Goal: Task Accomplishment & Management: Use online tool/utility

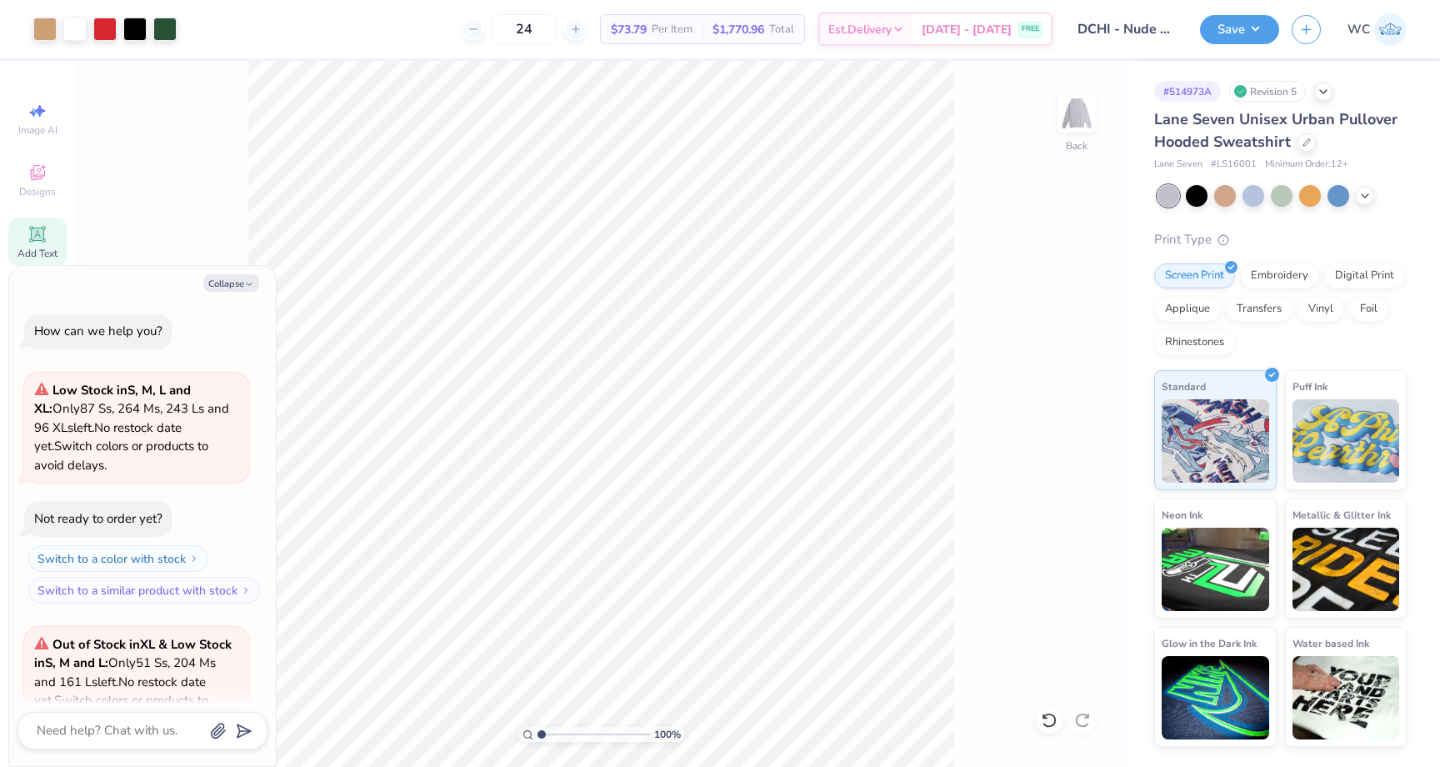
scroll to position [2916, 0]
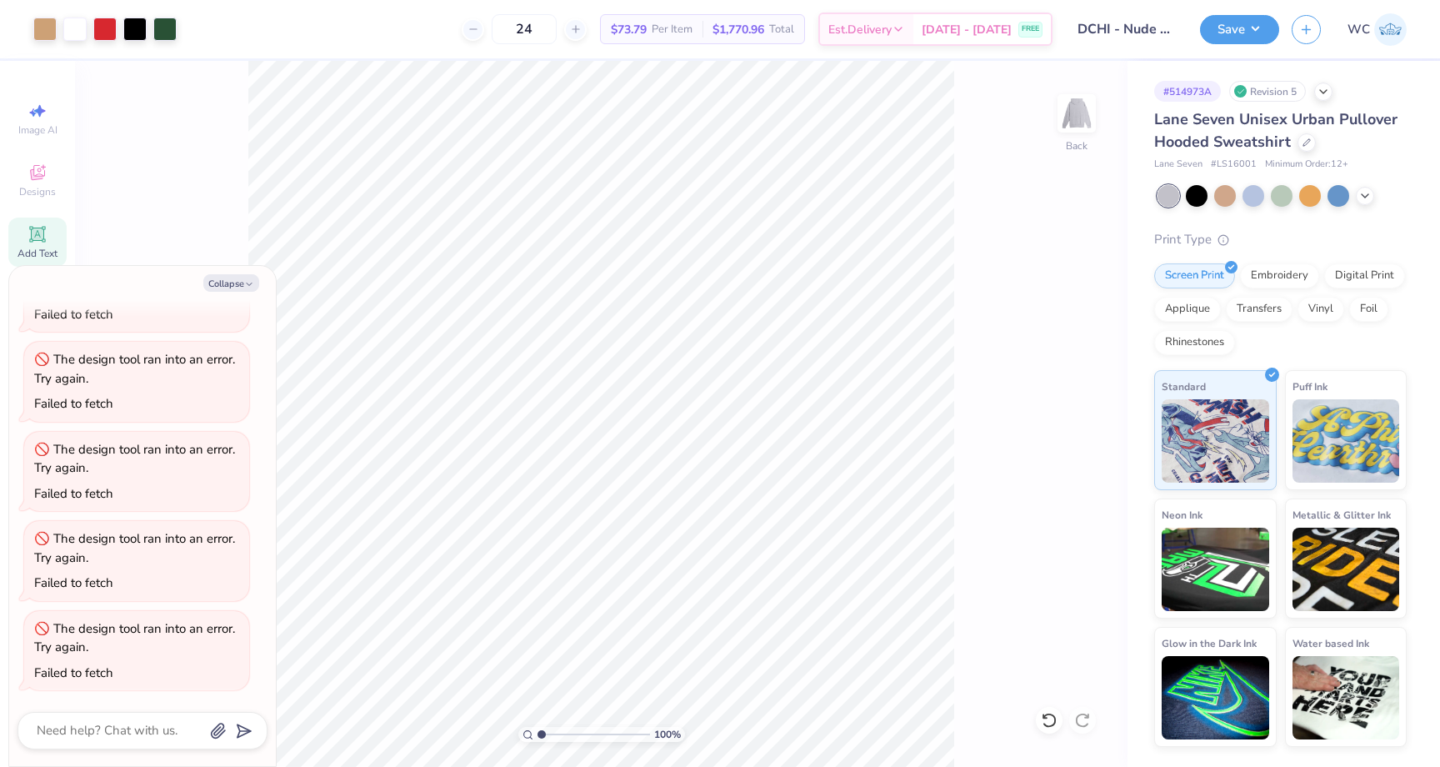
click at [1199, 93] on div "# 514973A" at bounding box center [1187, 91] width 67 height 21
click at [1226, 27] on button "Save" at bounding box center [1239, 27] width 79 height 29
type textarea "x"
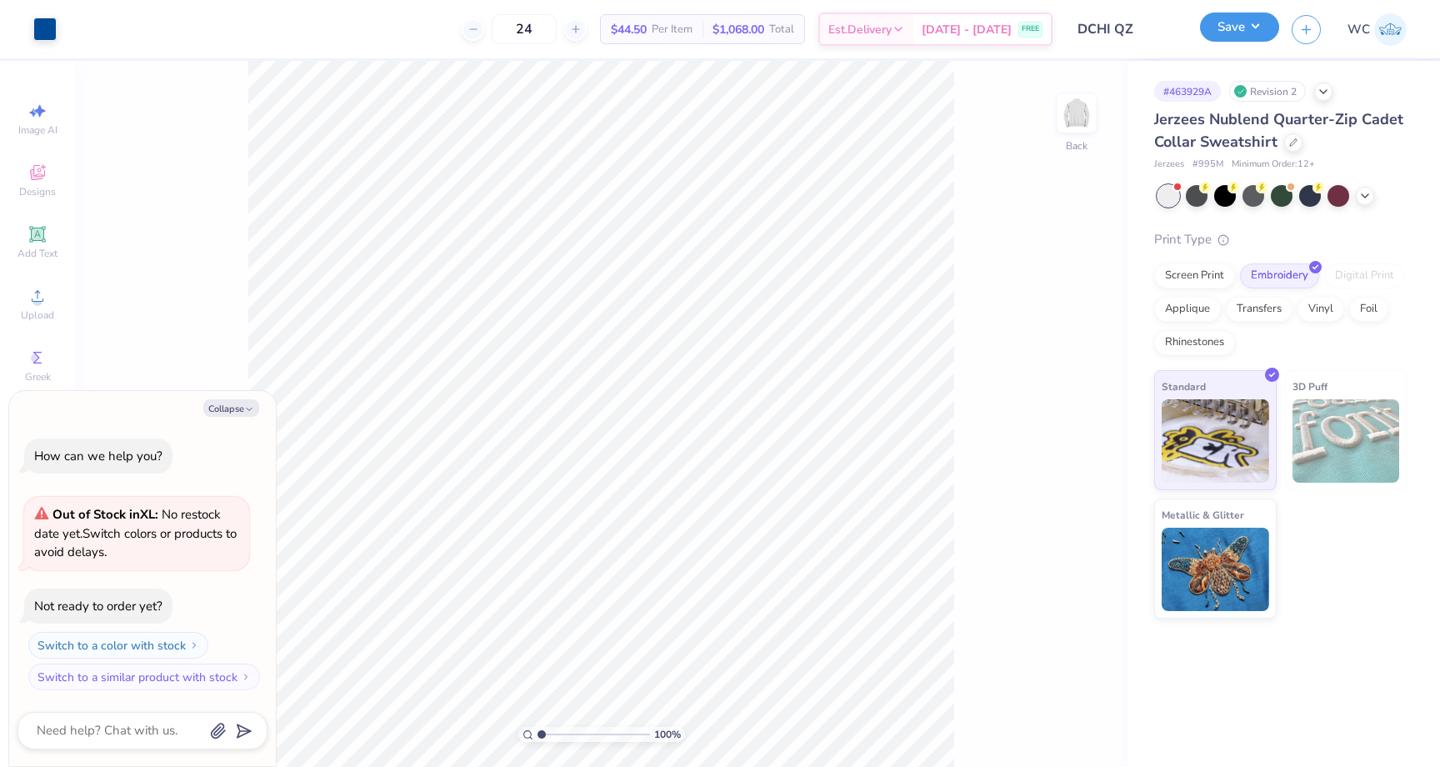
click at [1211, 36] on button "Save" at bounding box center [1239, 27] width 79 height 29
type textarea "x"
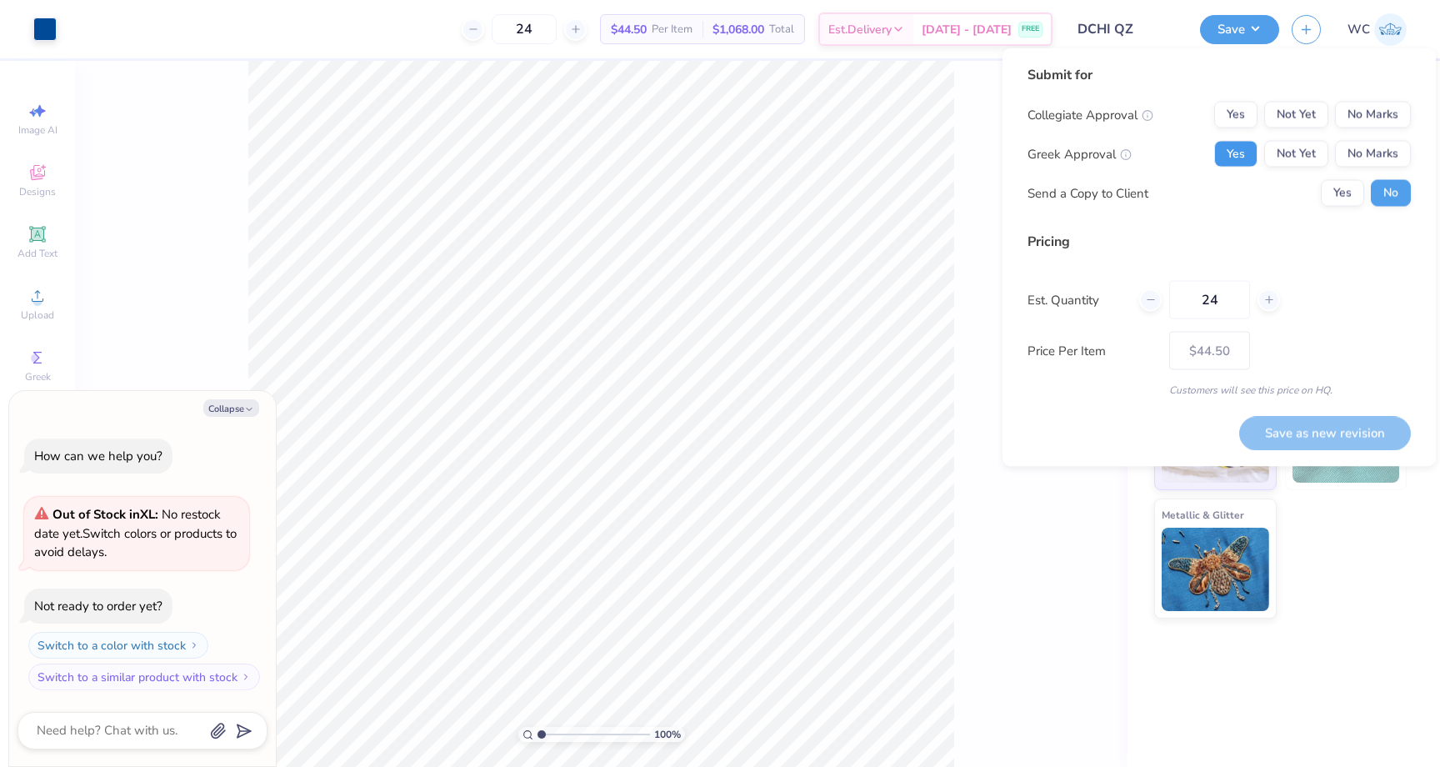
click at [1240, 151] on button "Yes" at bounding box center [1235, 154] width 43 height 27
click at [1346, 117] on button "No Marks" at bounding box center [1373, 115] width 76 height 27
click at [1310, 432] on button "Save as new revision" at bounding box center [1325, 433] width 172 height 34
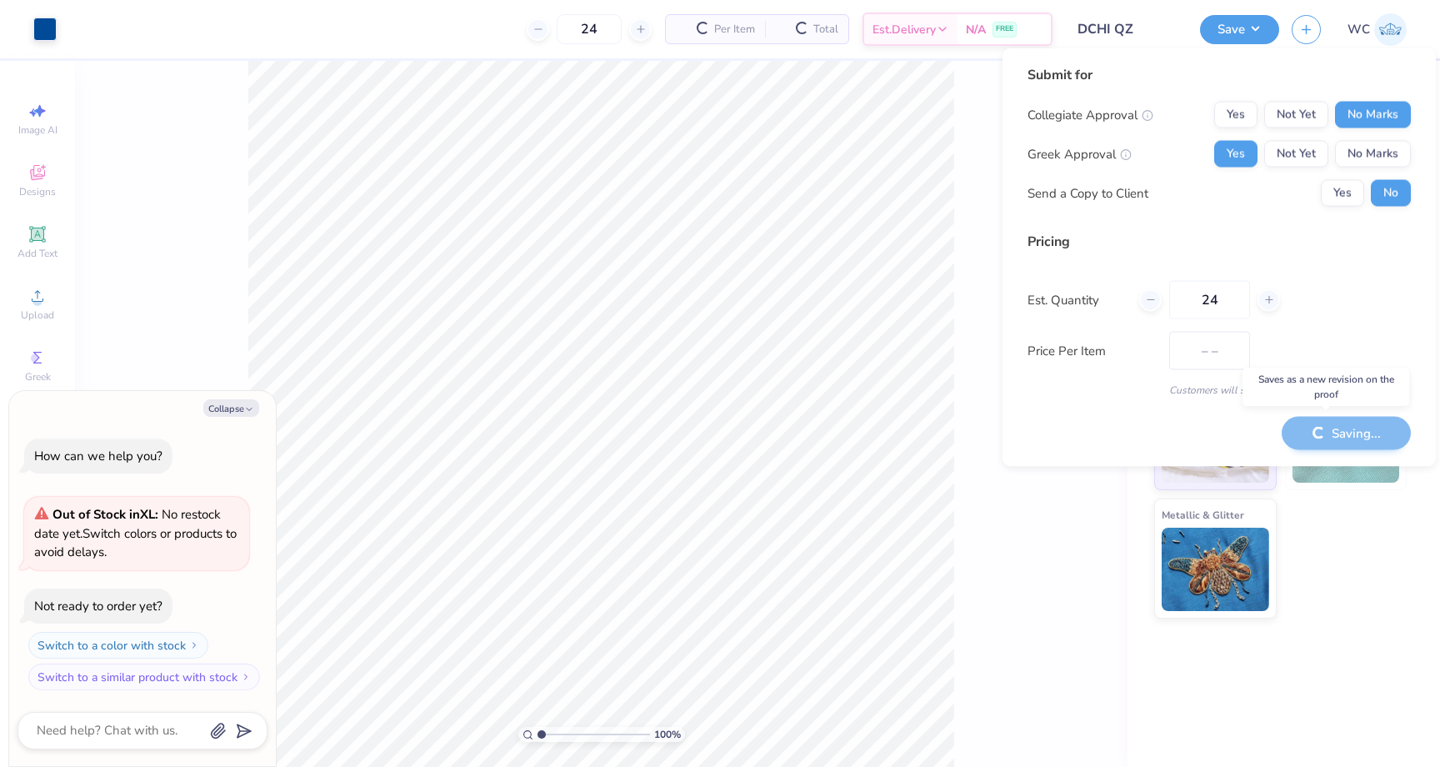
type input "$44.50"
type textarea "x"
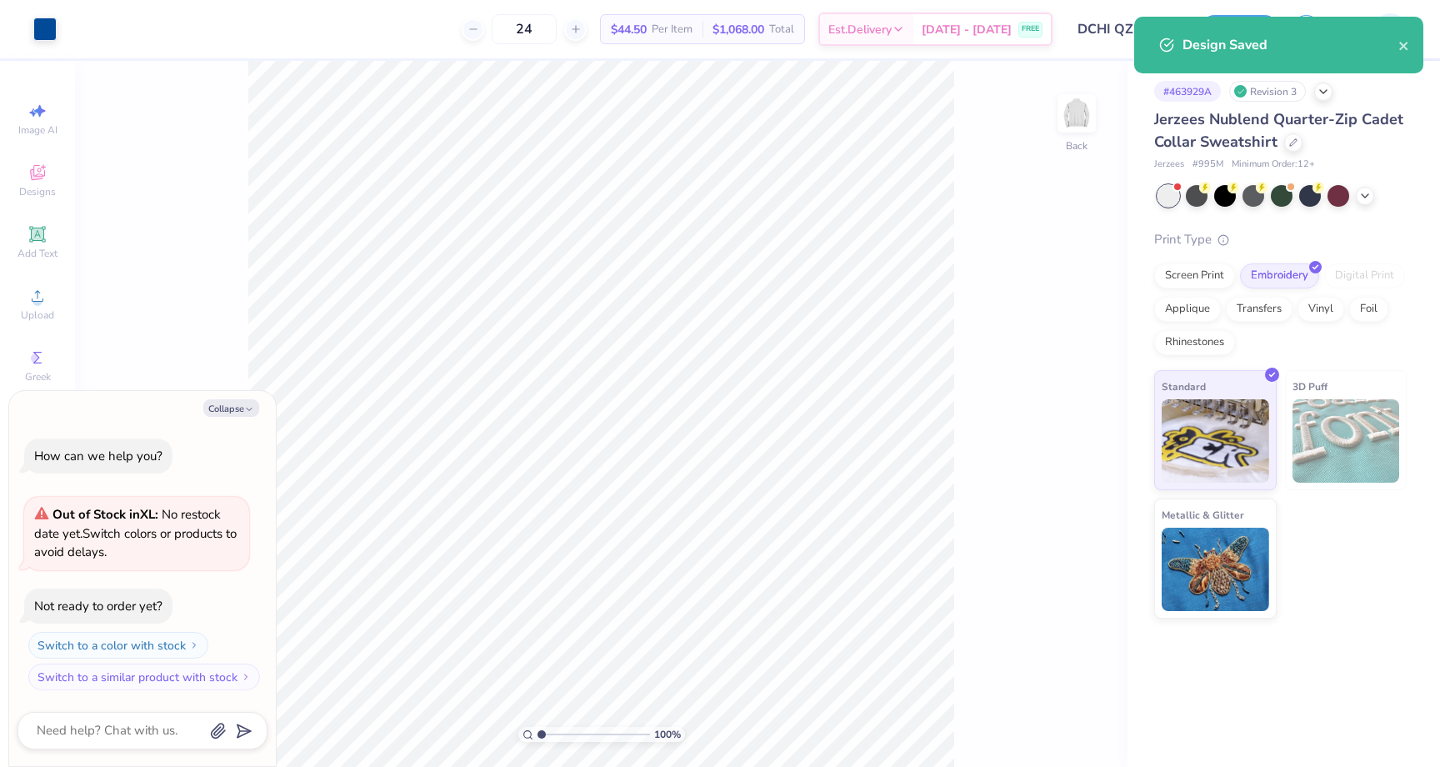
click at [1412, 48] on div "Design Saved" at bounding box center [1278, 45] width 289 height 57
